Goal: Transaction & Acquisition: Register for event/course

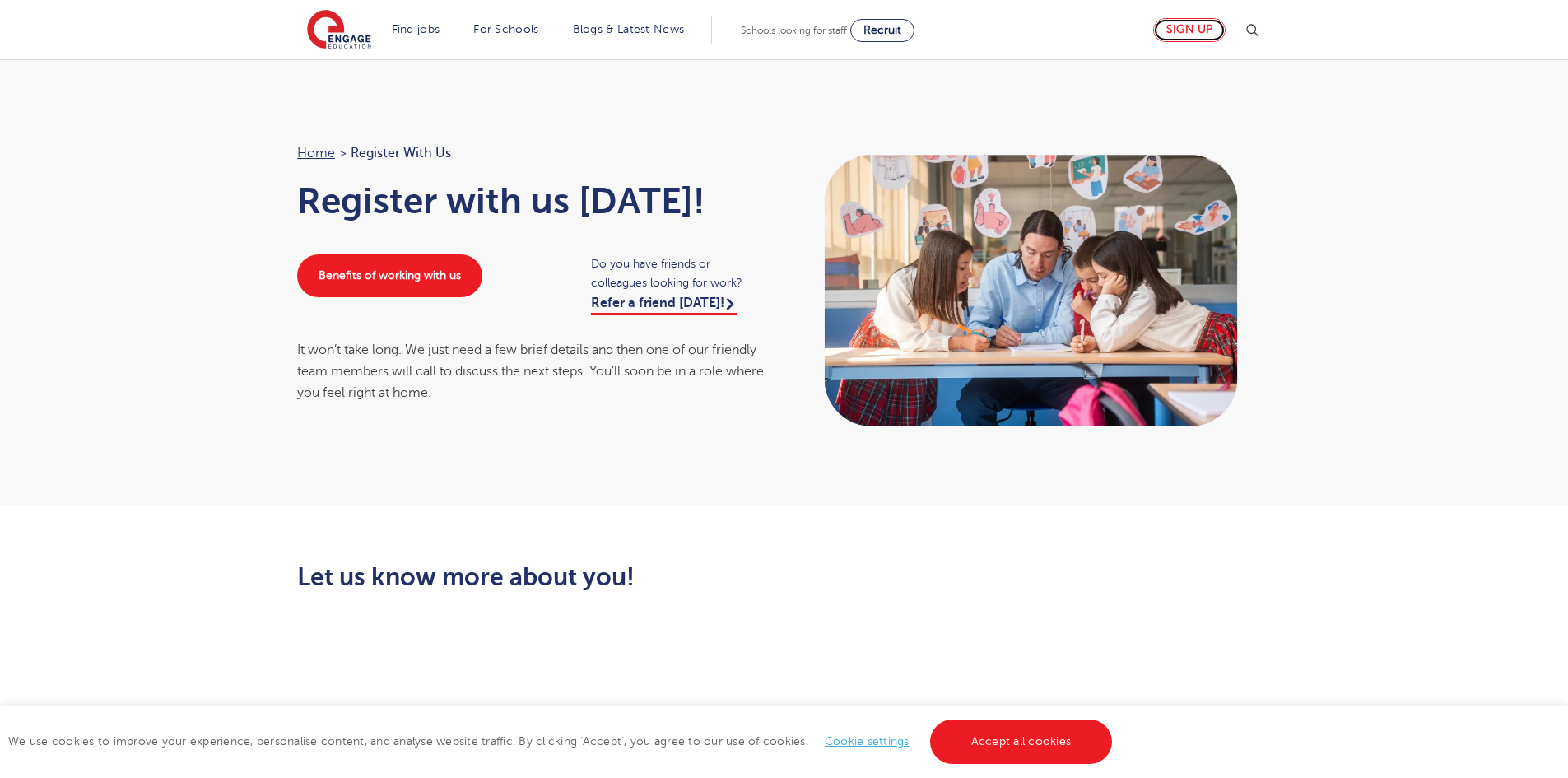
click at [1208, 31] on link "Sign up" at bounding box center [1189, 30] width 73 height 24
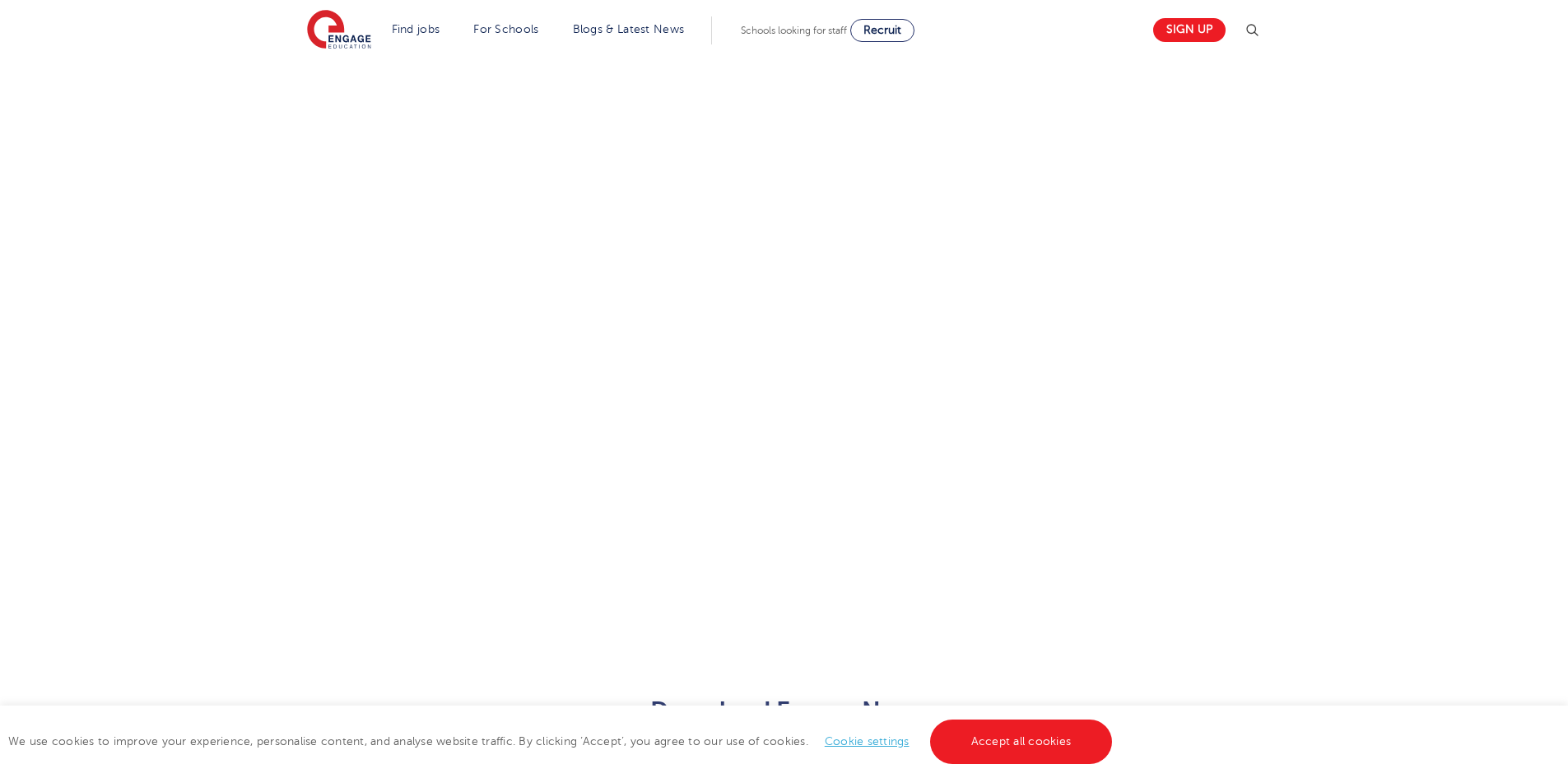
scroll to position [607, 0]
